Goal: Task Accomplishment & Management: Use online tool/utility

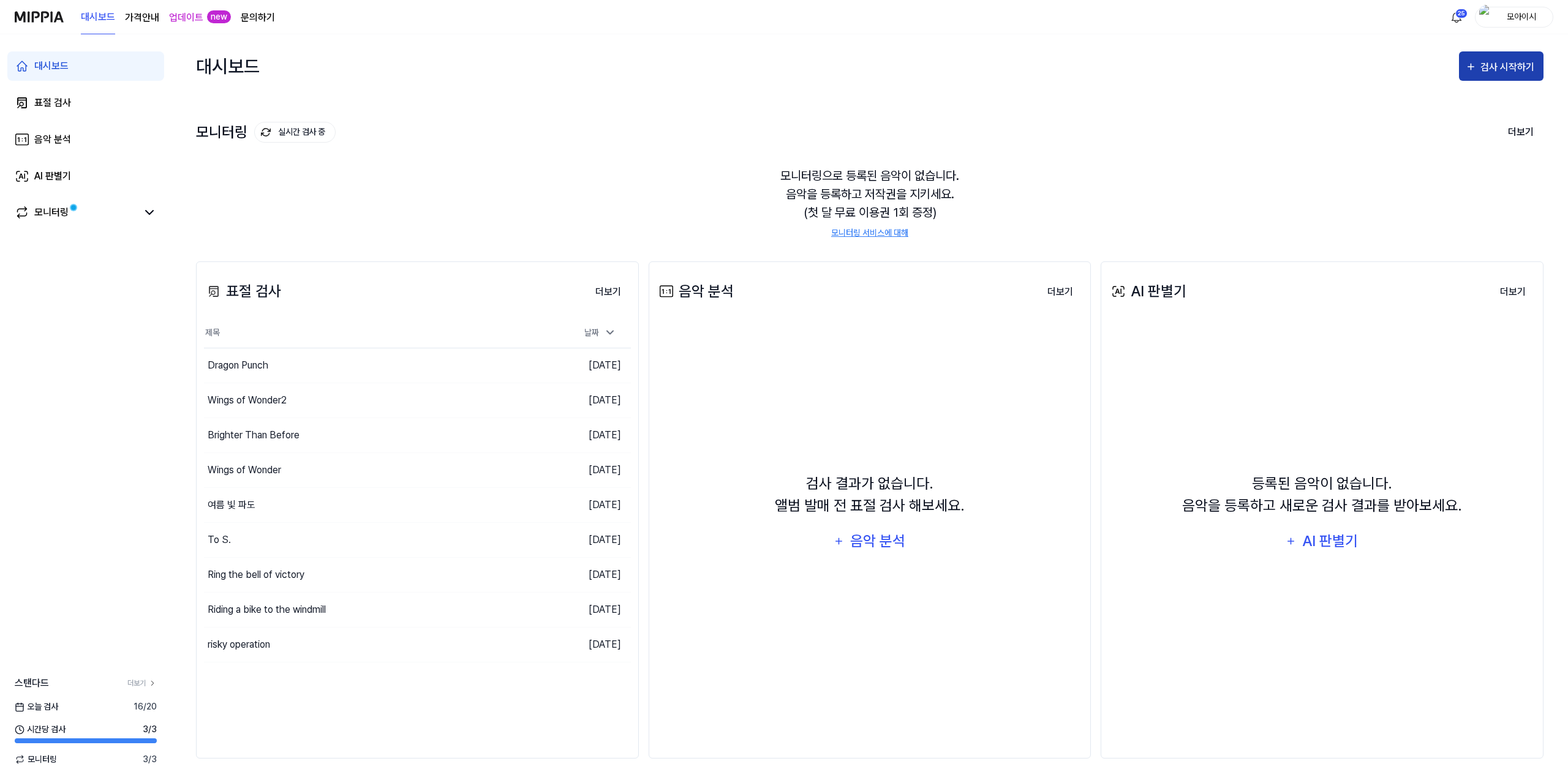
click at [1506, 70] on div "검사 시작하기" at bounding box center [1508, 67] width 57 height 16
click at [1438, 111] on div "표절 검사" at bounding box center [1479, 104] width 107 height 16
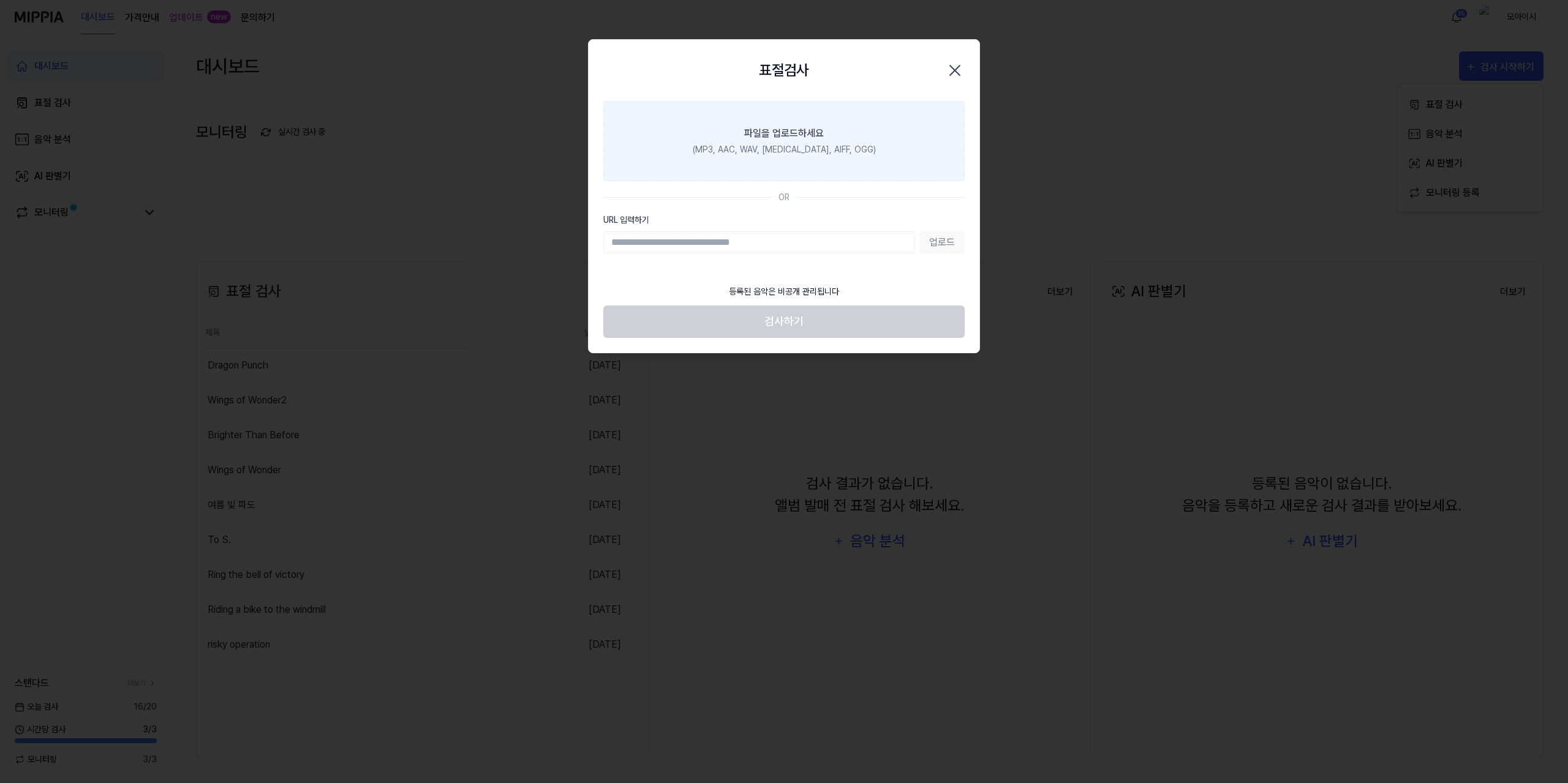
click at [795, 147] on div "(MP3, AAC, WAV, [MEDICAL_DATA], AIFF, OGG)" at bounding box center [784, 150] width 183 height 13
click at [0, 0] on input "파일을 업로드하세요 (MP3, AAC, WAV, [MEDICAL_DATA], AIFF, OGG)" at bounding box center [0, 0] width 0 height 0
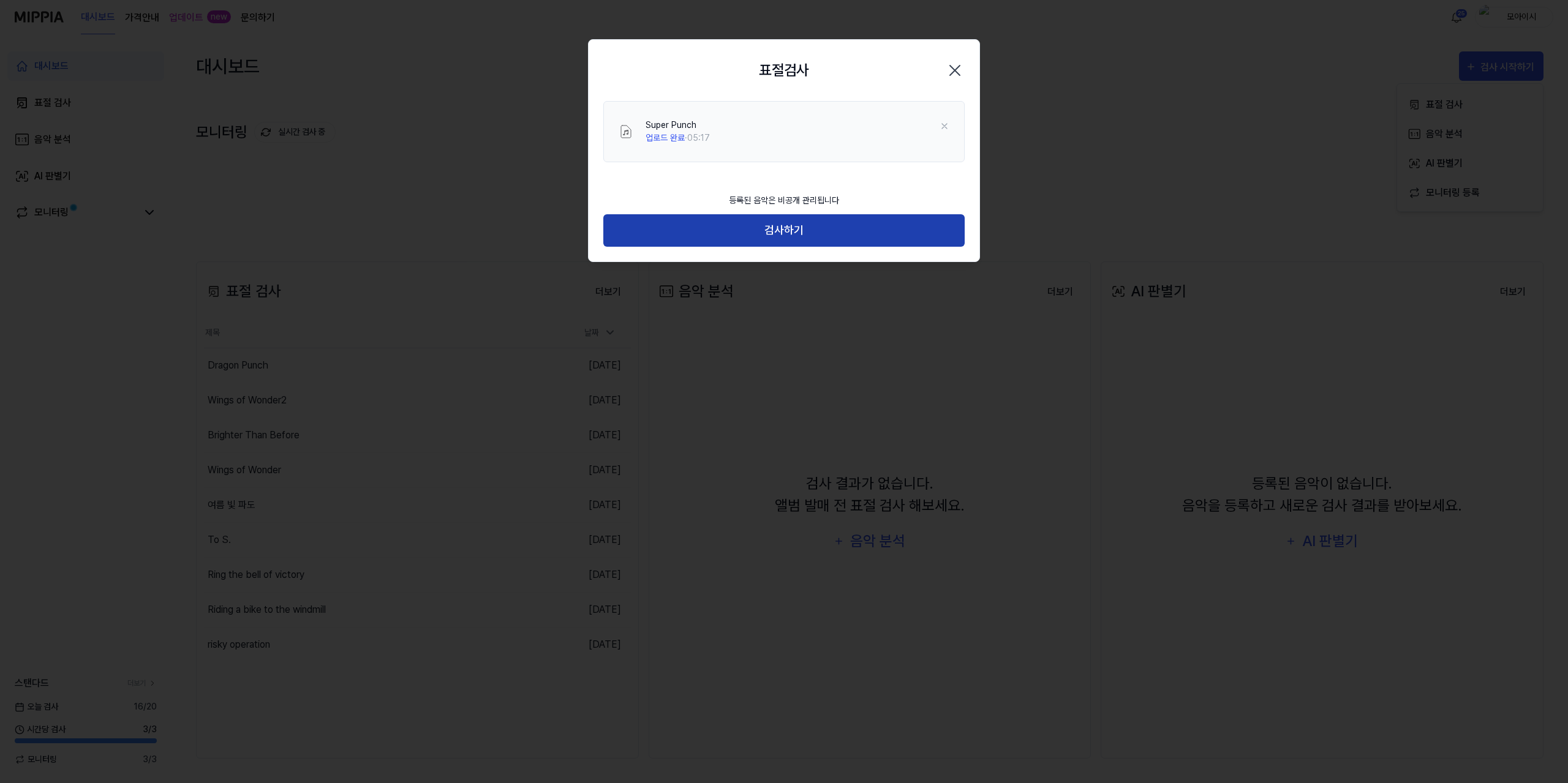
click at [819, 231] on button "검사하기" at bounding box center [784, 230] width 361 height 32
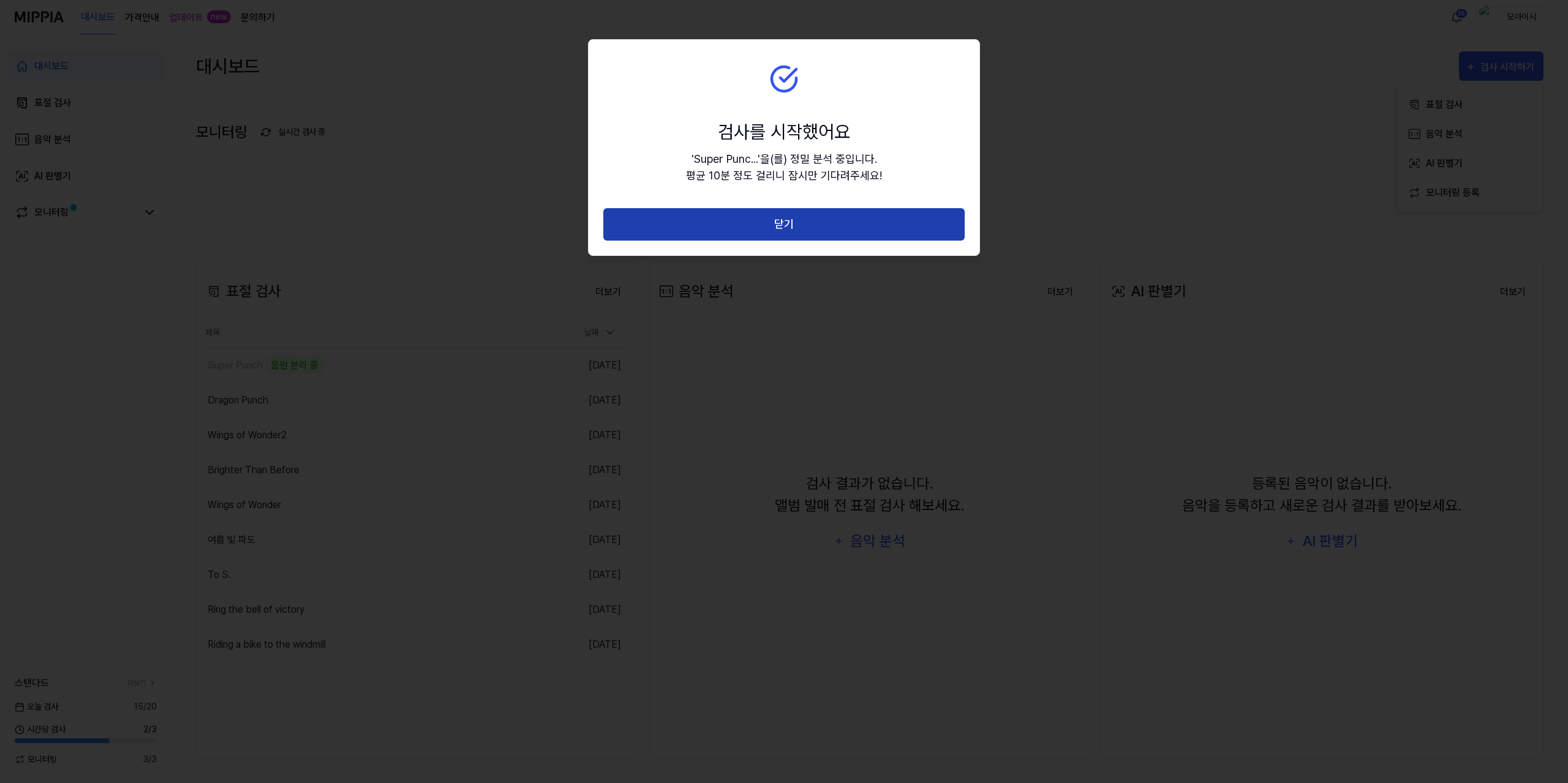
click at [781, 221] on button "닫기" at bounding box center [784, 224] width 361 height 32
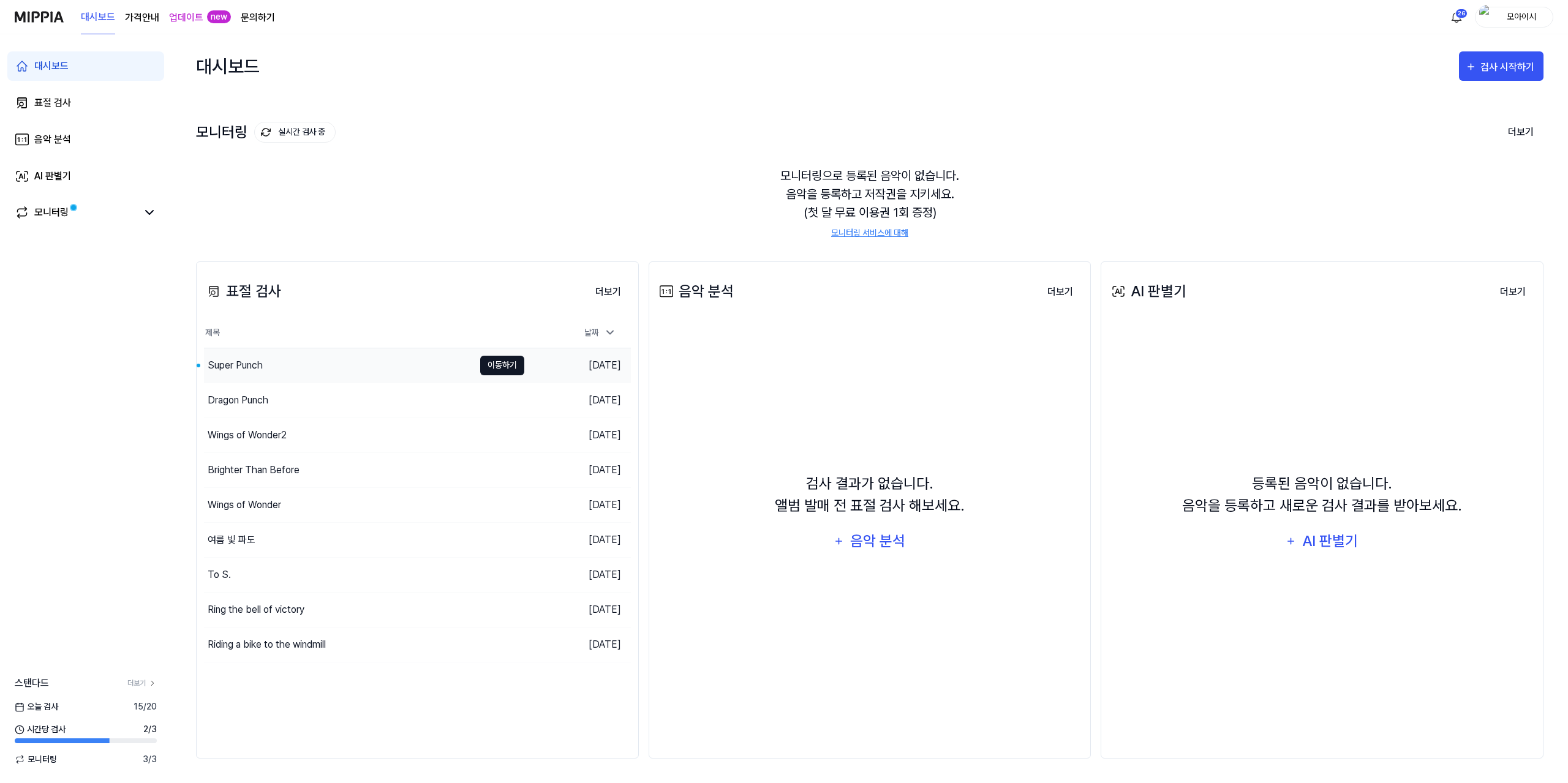
click at [508, 360] on button "이동하기" at bounding box center [501, 365] width 44 height 20
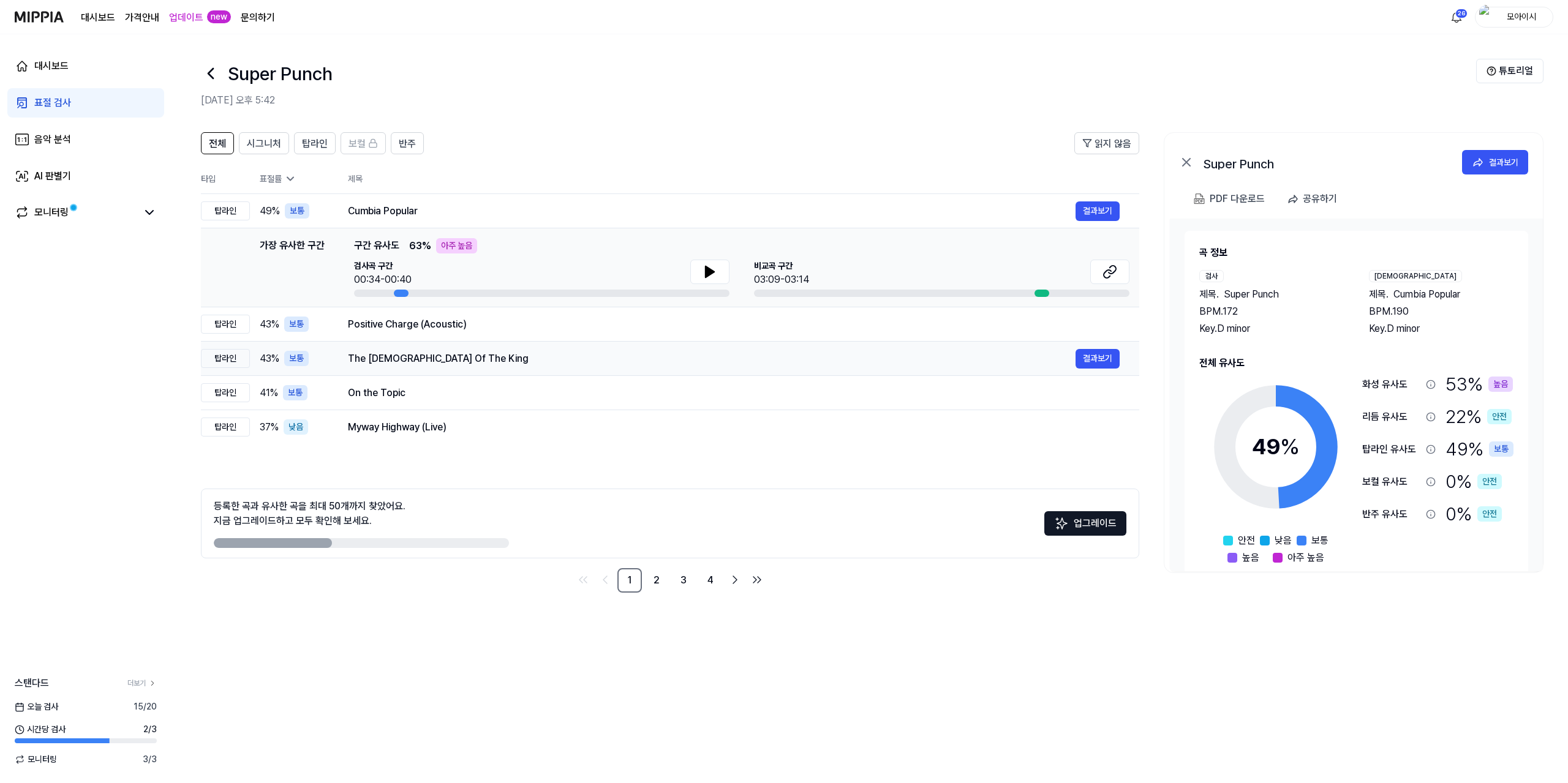
click at [545, 332] on div "Positive Charge (Acoustic) 결과보기" at bounding box center [733, 325] width 772 height 15
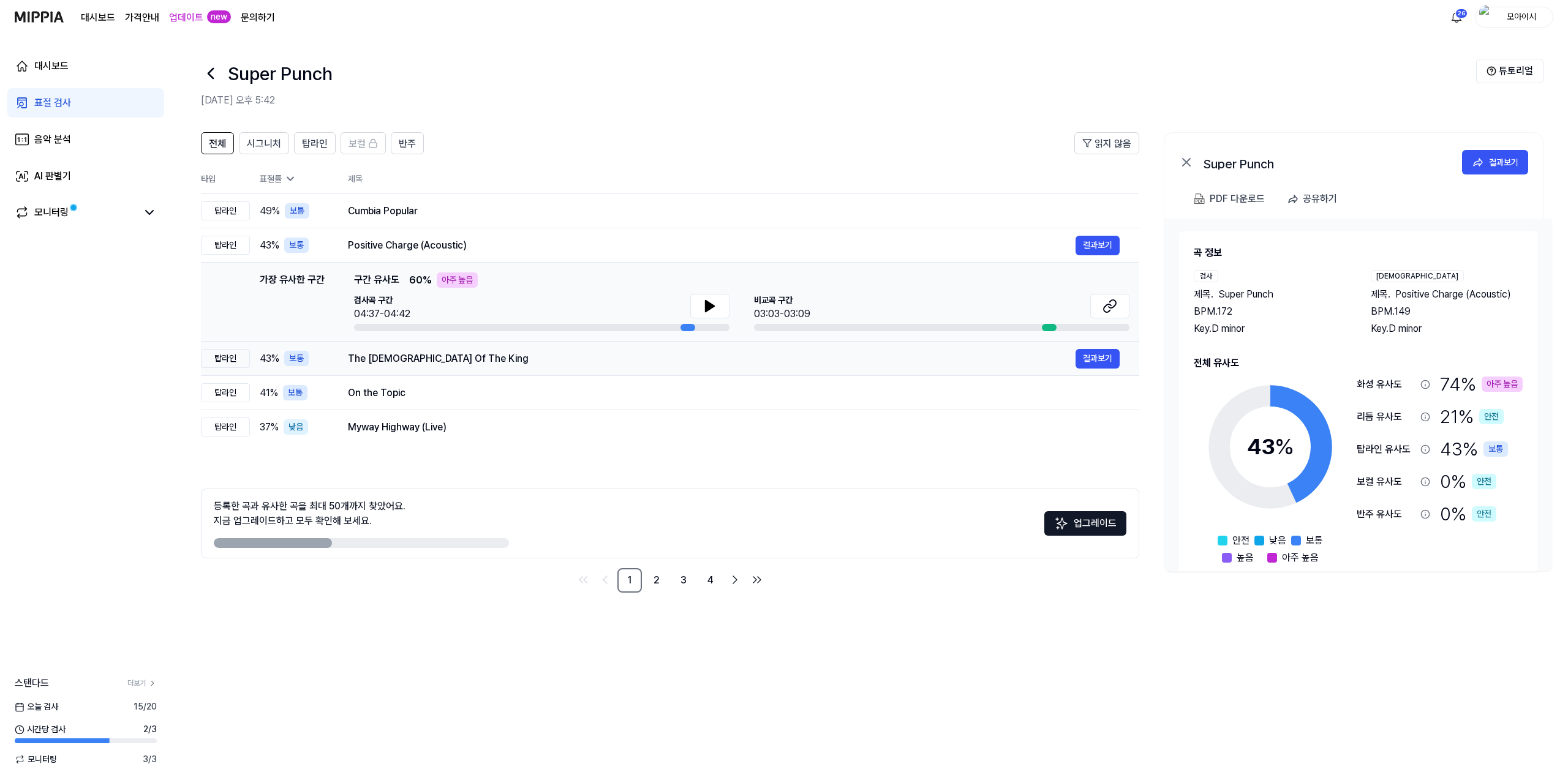
click at [540, 367] on div "The [DEMOGRAPHIC_DATA] Of The King 결과보기" at bounding box center [733, 359] width 772 height 20
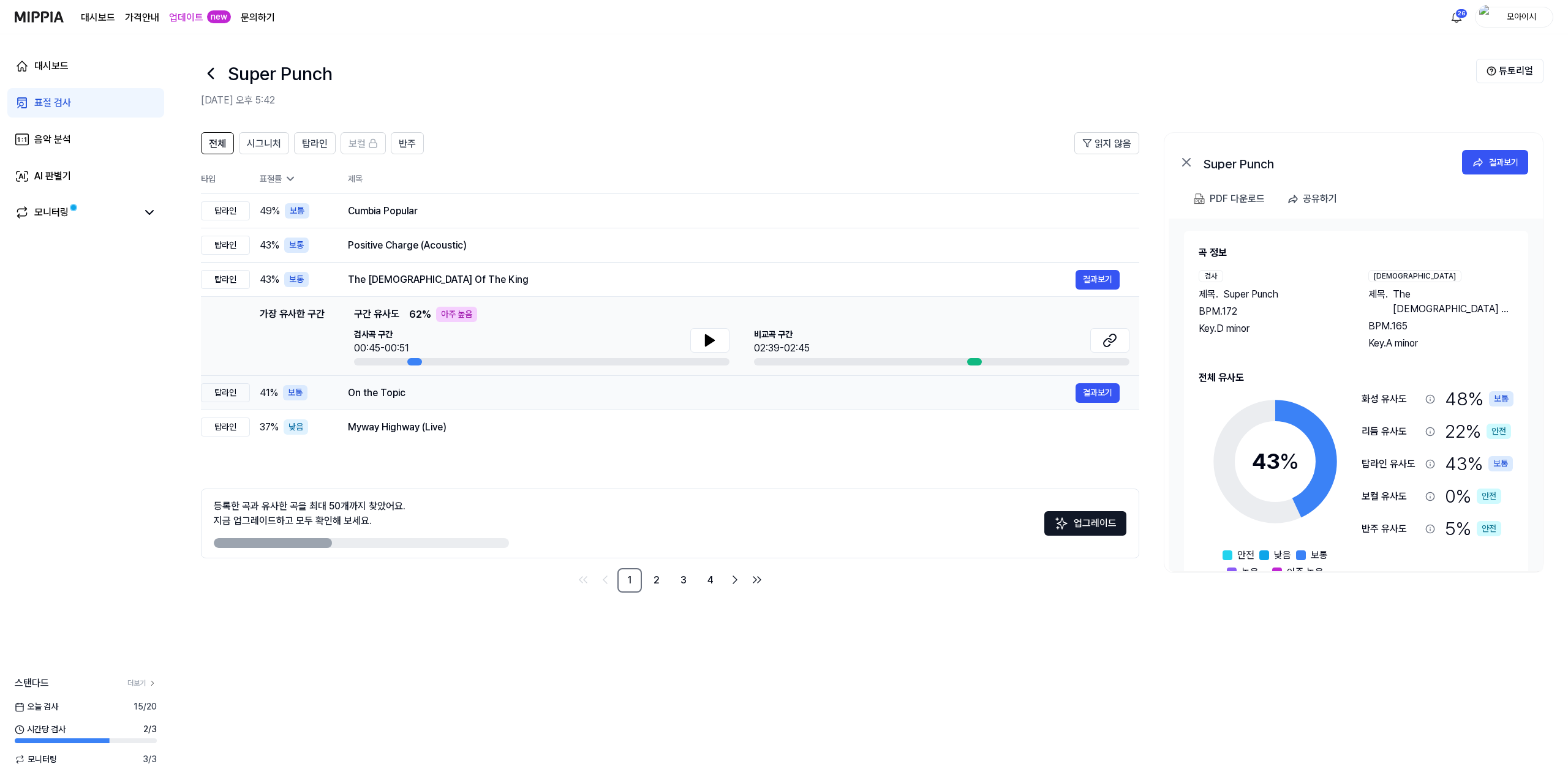
click at [533, 408] on td "On the Topic 결과보기" at bounding box center [733, 393] width 811 height 34
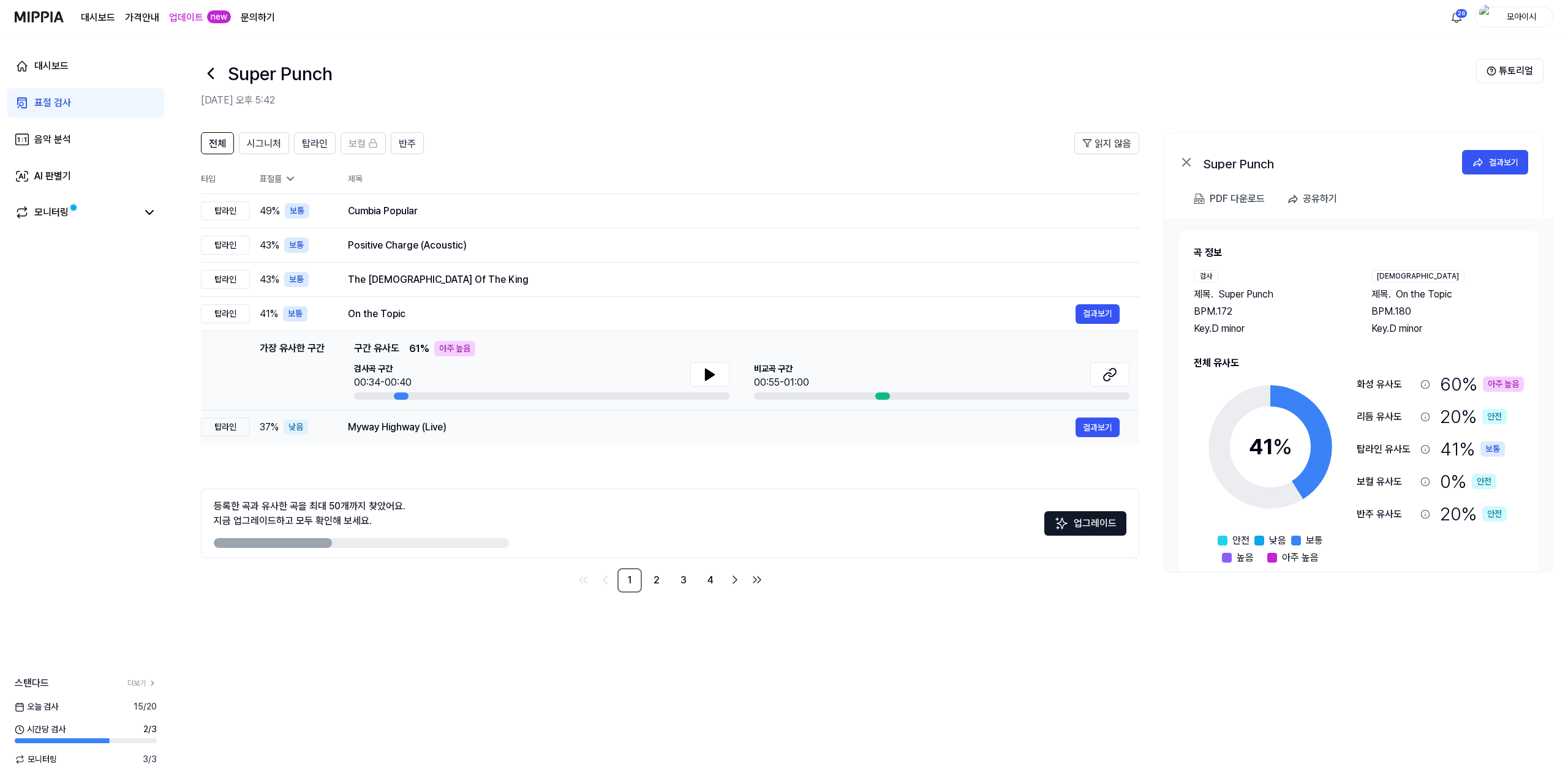
click at [527, 433] on div "Myway Highway (Live)" at bounding box center [712, 428] width 728 height 15
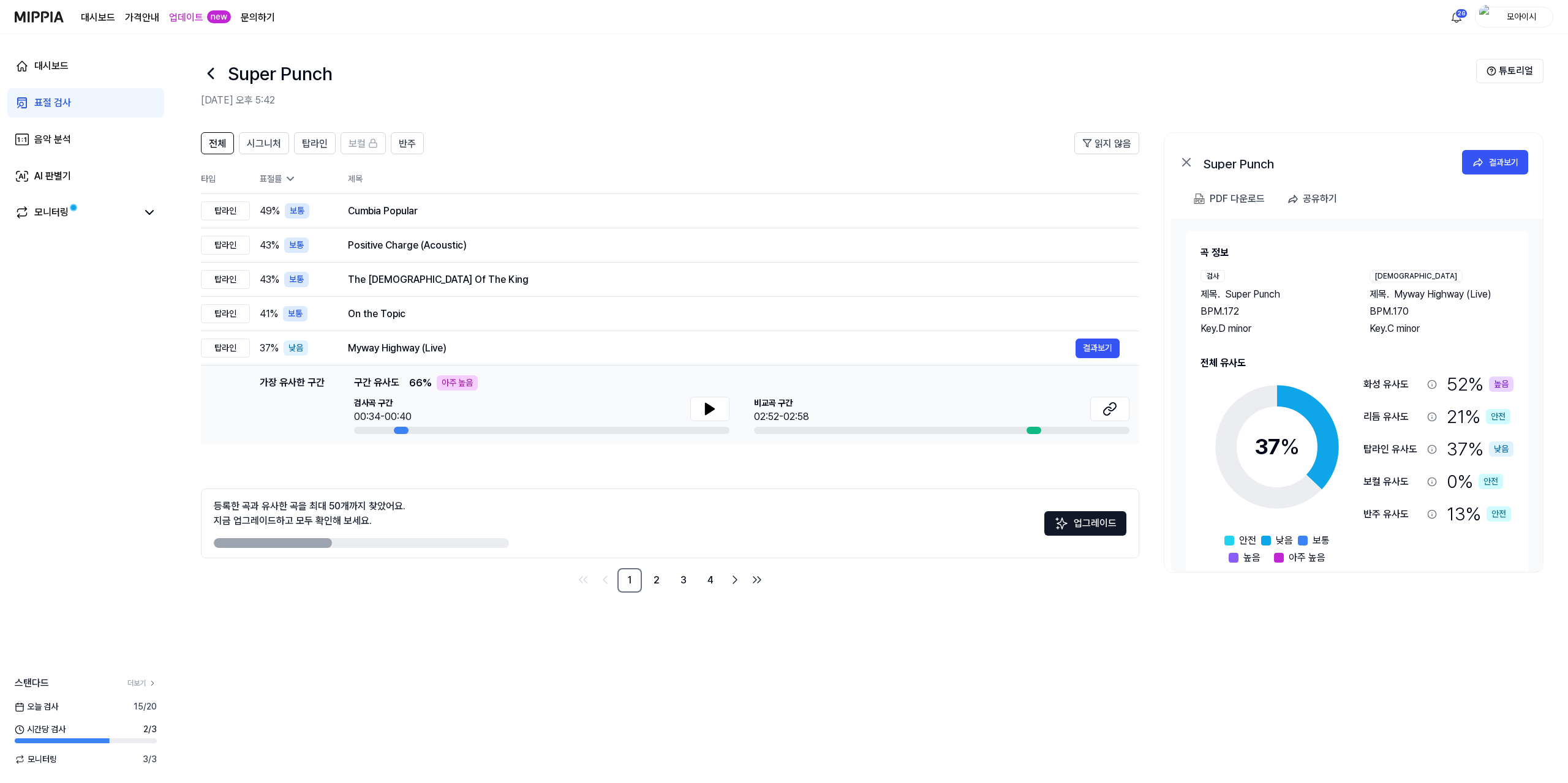
click at [12, 457] on div "대시보드 표절 검사 음악 분석 AI 판별기 모니터링 스탠다드 더보기 [DATE] 검사 15 / 20 시간당 검사 2 / 3 모니터링 3 / 3" at bounding box center [85, 408] width 172 height 749
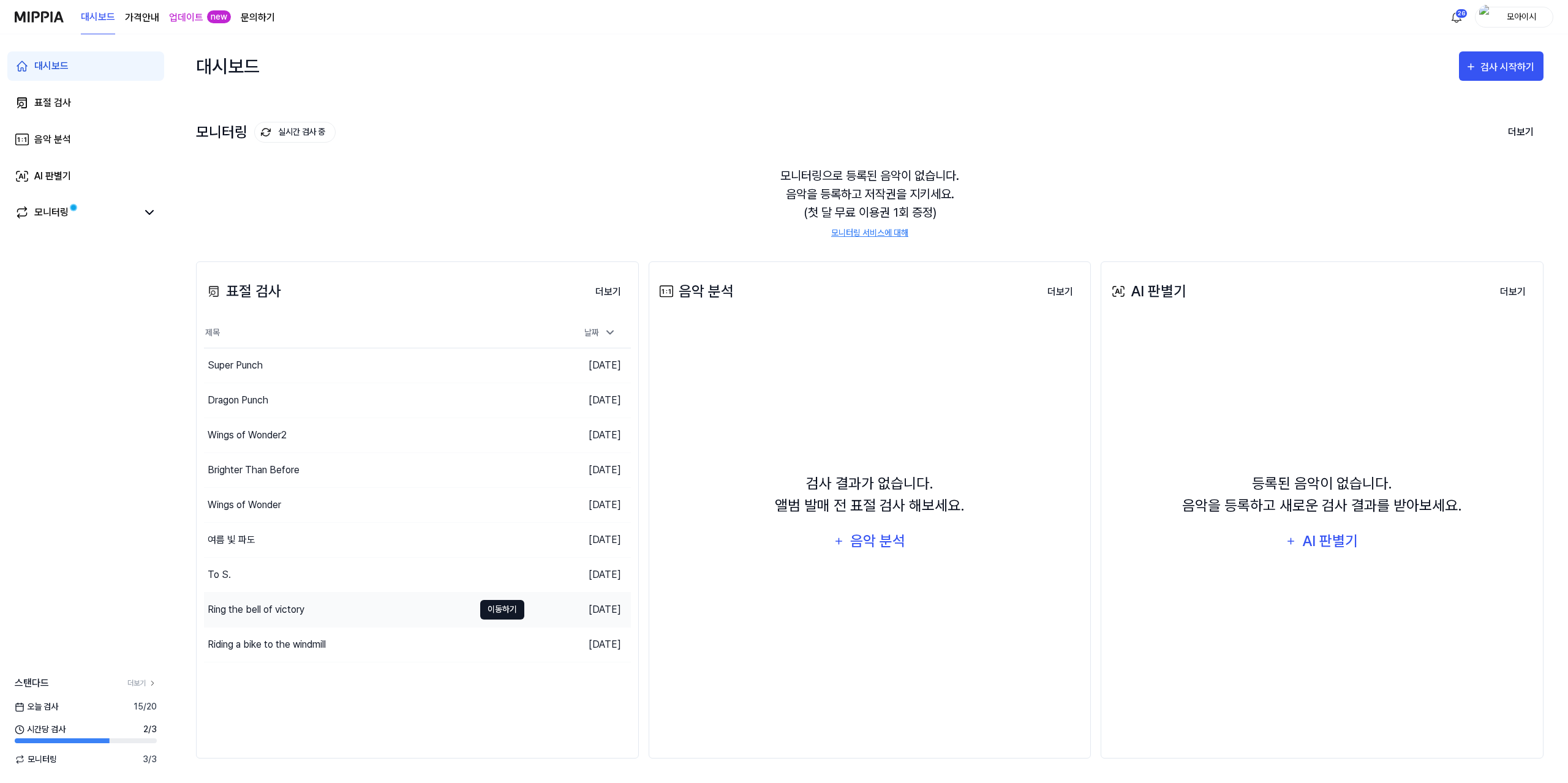
click at [503, 608] on button "이동하기" at bounding box center [501, 610] width 44 height 20
